Goal: Find specific page/section: Find specific page/section

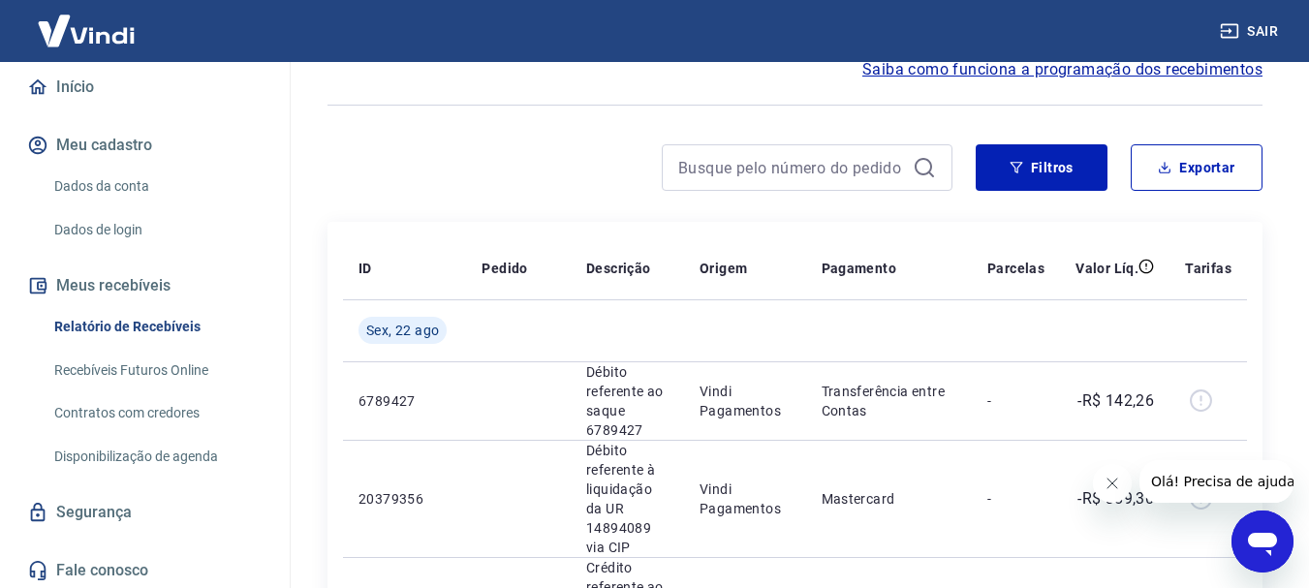
scroll to position [194, 0]
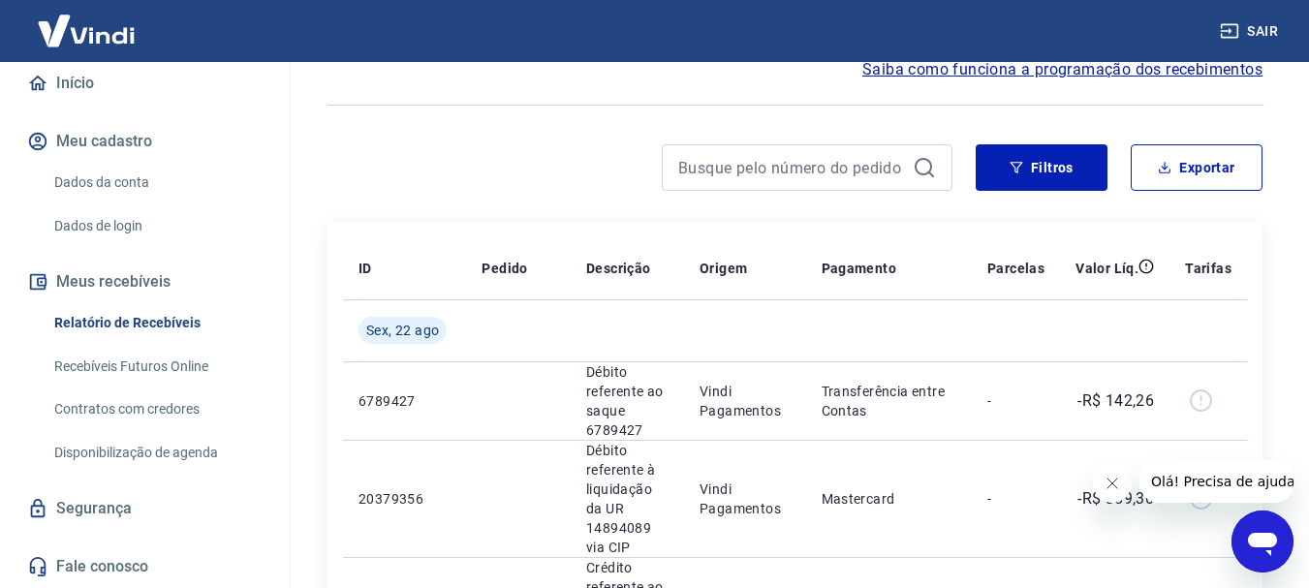
click at [125, 379] on link "Recebíveis Futuros Online" at bounding box center [157, 367] width 220 height 40
